Goal: Find specific page/section: Find specific page/section

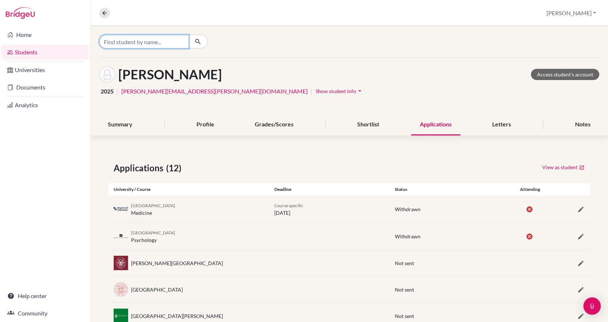
click at [124, 40] on input "Find student by name..." at bounding box center [144, 42] width 90 height 14
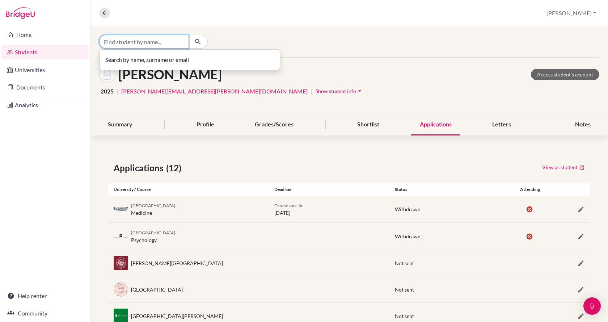
type input "d"
type input "szintia"
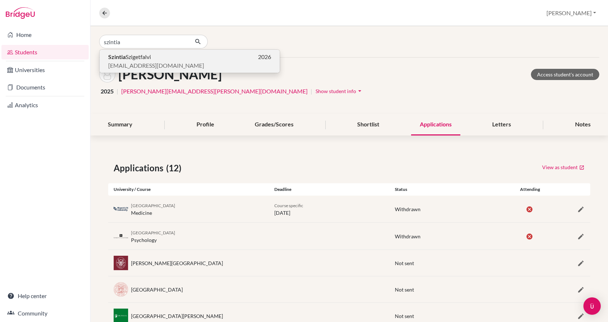
click at [135, 67] on span "[EMAIL_ADDRESS][DOMAIN_NAME]" at bounding box center [156, 65] width 96 height 9
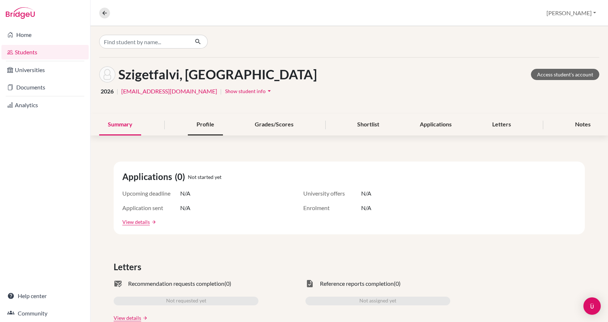
click at [209, 126] on div "Profile" at bounding box center [205, 124] width 35 height 21
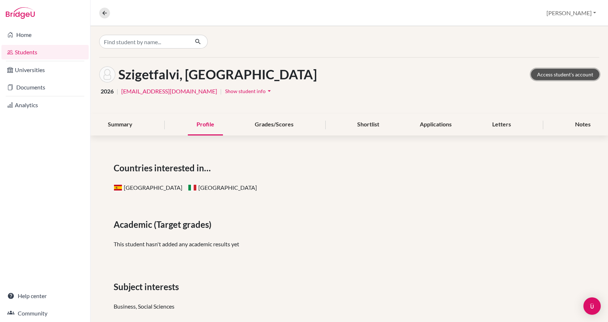
click at [569, 71] on link "Access student's account" at bounding box center [565, 74] width 68 height 11
